Goal: Task Accomplishment & Management: Manage account settings

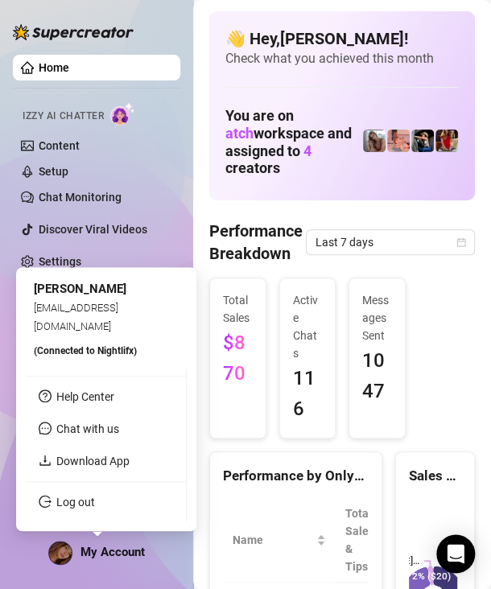
click at [77, 516] on ul "Help Center Chat with us Download App Log out" at bounding box center [106, 444] width 161 height 153
click at [76, 497] on link "Log out" at bounding box center [75, 502] width 39 height 13
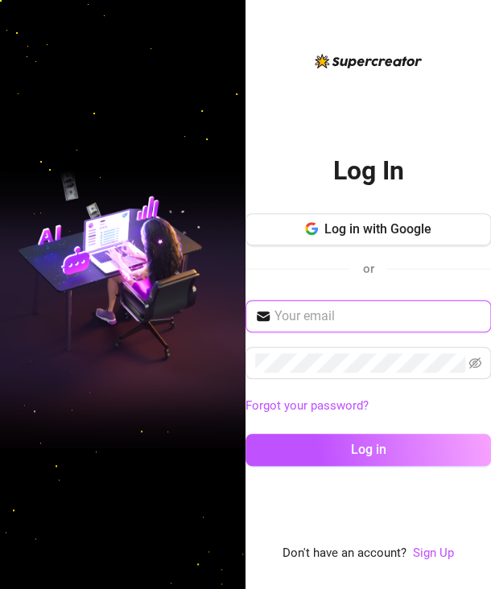
click at [298, 319] on input "text" at bounding box center [377, 315] width 207 height 19
type input "[EMAIL_ADDRESS][DOMAIN_NAME]"
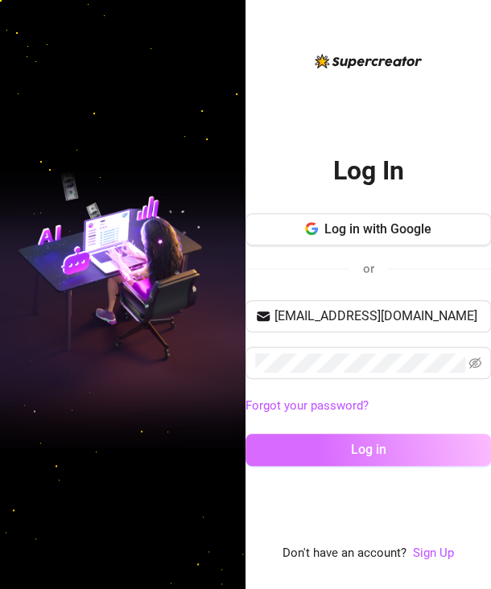
click at [338, 454] on button "Log in" at bounding box center [367, 450] width 245 height 32
